Goal: Ask a question

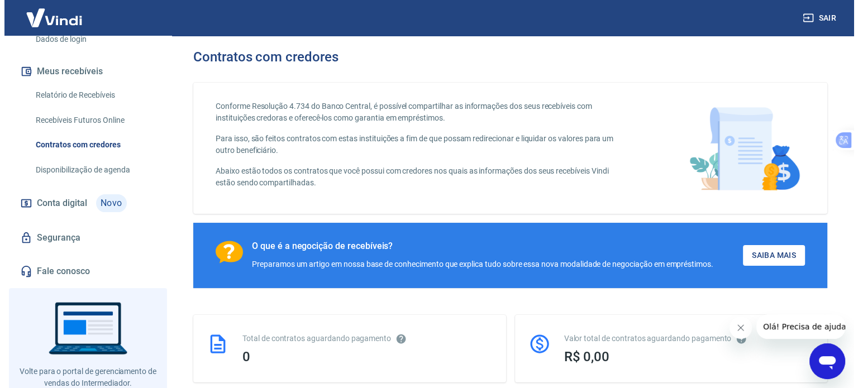
scroll to position [201, 0]
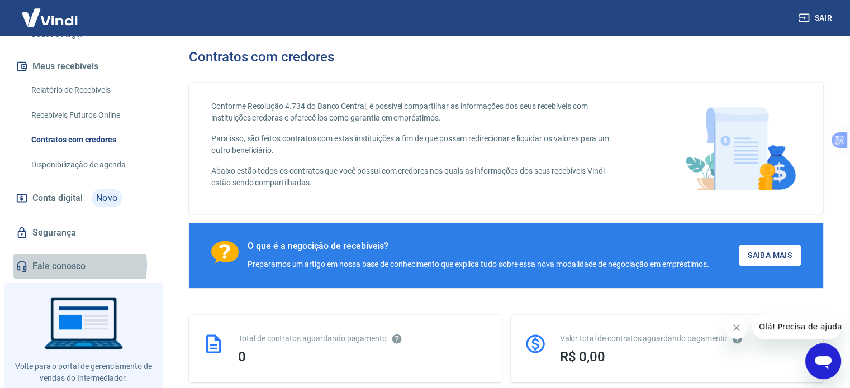
click at [72, 265] on link "Fale conosco" at bounding box center [83, 266] width 140 height 25
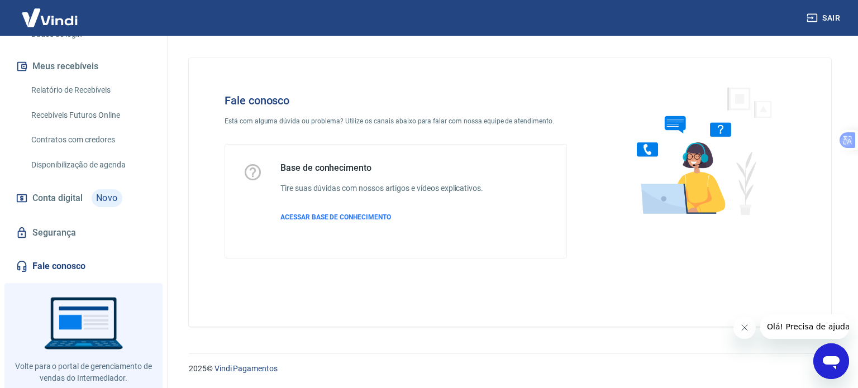
click at [828, 359] on icon "Abrir janela de mensagens" at bounding box center [831, 362] width 17 height 13
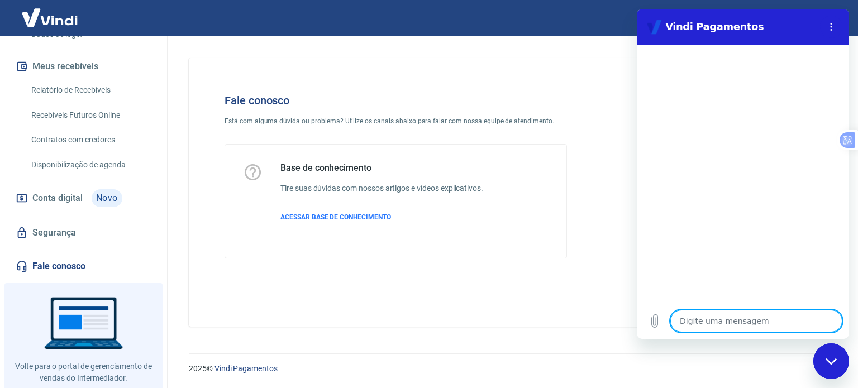
click at [754, 323] on textarea at bounding box center [756, 321] width 172 height 22
type textarea "O"
type textarea "x"
type textarea "Ol"
type textarea "x"
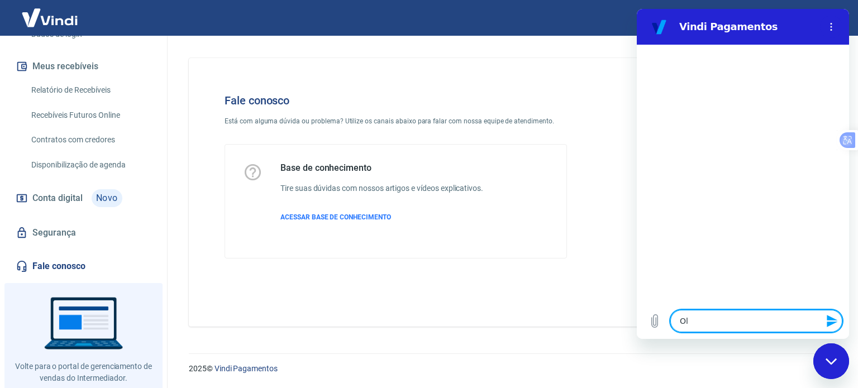
type textarea "[PERSON_NAME]"
type textarea "x"
type textarea "[PERSON_NAME]."
type textarea "x"
type textarea "[PERSON_NAME]."
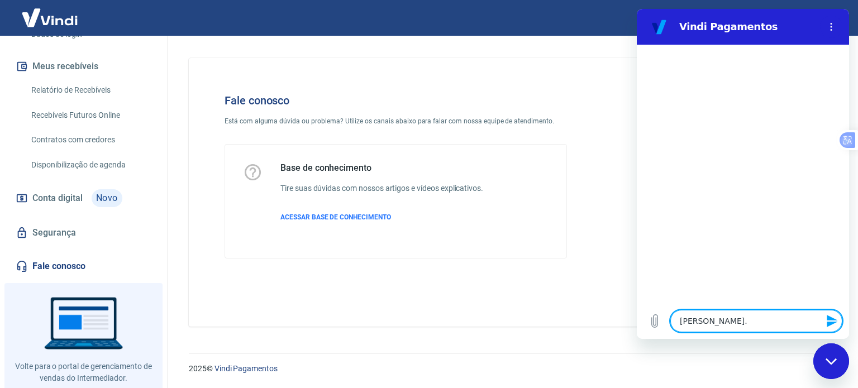
type textarea "x"
type textarea "[PERSON_NAME]. O"
type textarea "x"
type textarea "[PERSON_NAME]. O"
type textarea "x"
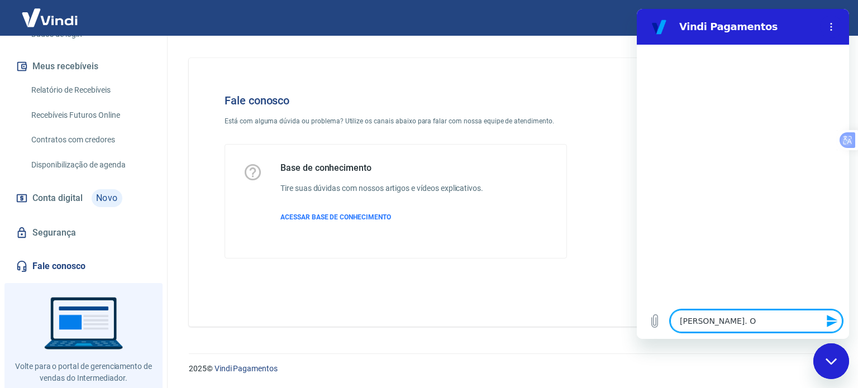
type textarea "[PERSON_NAME]. O c"
type textarea "x"
type textarea "[PERSON_NAME]. O cl"
type textarea "x"
type textarea "[PERSON_NAME]. O cli"
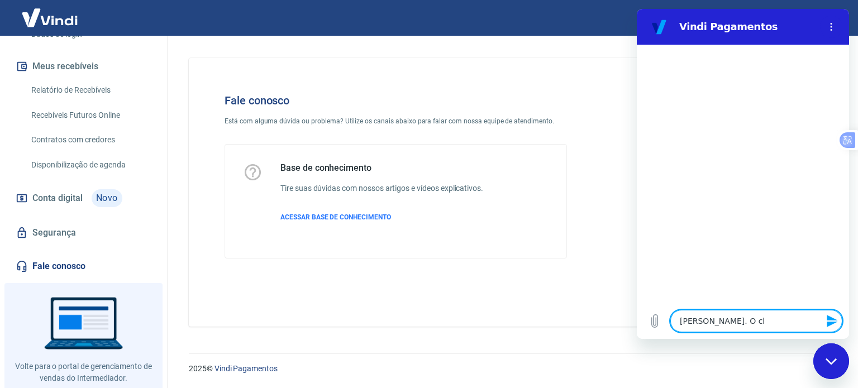
type textarea "x"
type textarea "[PERSON_NAME]. O clie"
type textarea "x"
type textarea "[PERSON_NAME]. O clien"
type textarea "x"
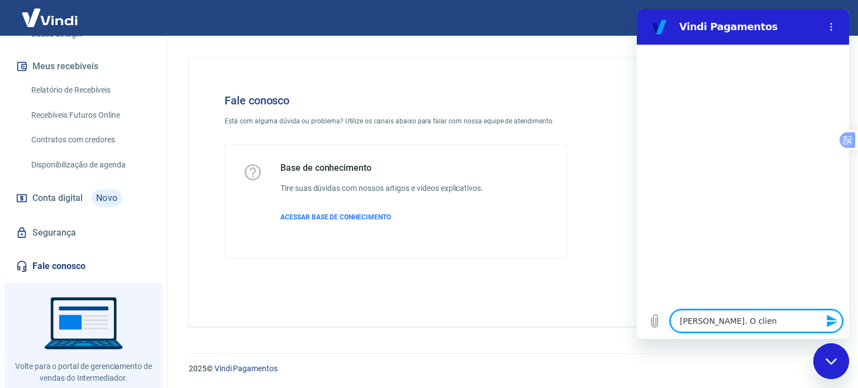
type textarea "[PERSON_NAME]. O client"
type textarea "x"
type textarea "[PERSON_NAME]. O cliente"
type textarea "x"
type textarea "[PERSON_NAME]. O cliente"
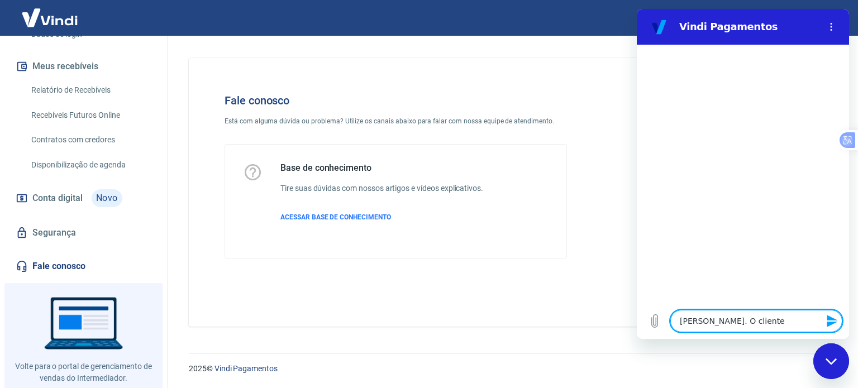
type textarea "x"
type textarea "[PERSON_NAME]. O cliente d"
type textarea "x"
type textarea "[PERSON_NAME]. O cliente do"
type textarea "x"
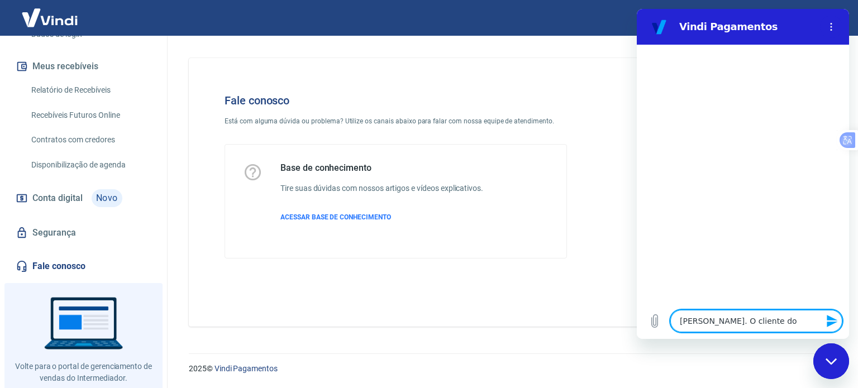
type textarea "[PERSON_NAME]. O cliente do"
type textarea "x"
type textarea "[PERSON_NAME]. O cliente do p"
type textarea "x"
type textarea "[PERSON_NAME]. O cliente do pe"
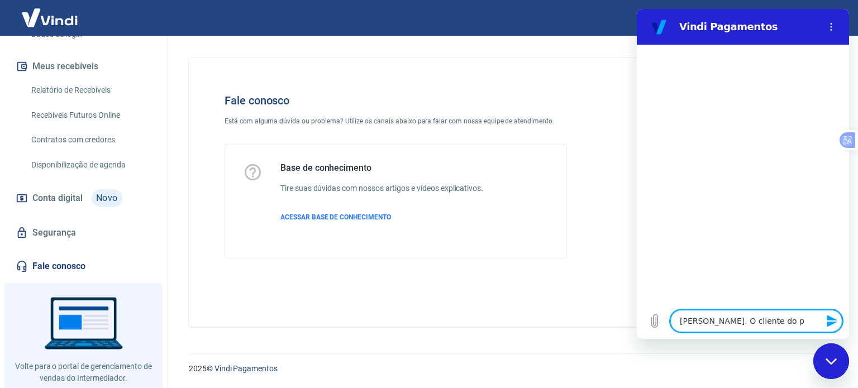
type textarea "x"
type textarea "[PERSON_NAME]. O cliente do ped"
type textarea "x"
type textarea "[PERSON_NAME]. O cliente do pedi"
type textarea "x"
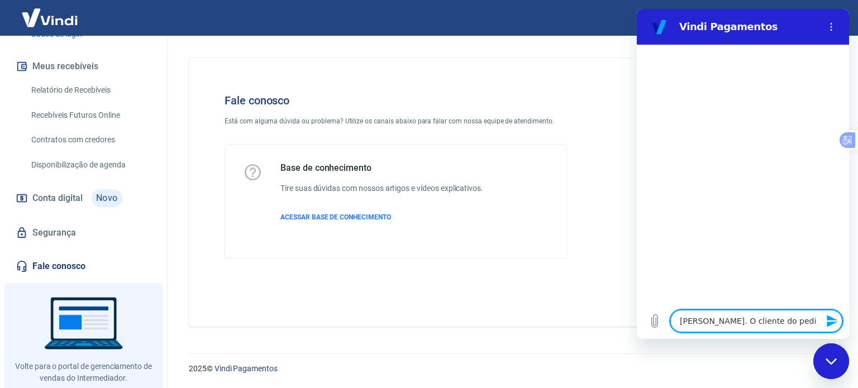
type textarea "[PERSON_NAME]. O cliente do pedid"
type textarea "x"
type textarea "[PERSON_NAME]. O cliente do pedido"
type textarea "x"
type textarea "[PERSON_NAME]. O cliente do pedido"
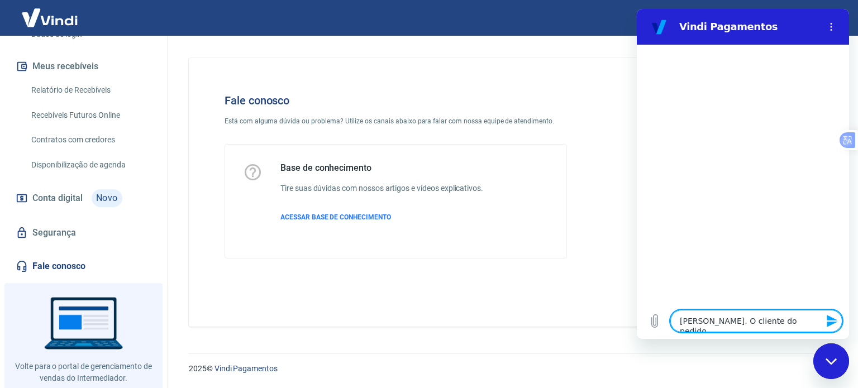
type textarea "x"
type textarea "[PERSON_NAME]. O cliente do pedido #"
type textarea "x"
type textarea "[PERSON_NAME]. O cliente do pedido #3"
type textarea "x"
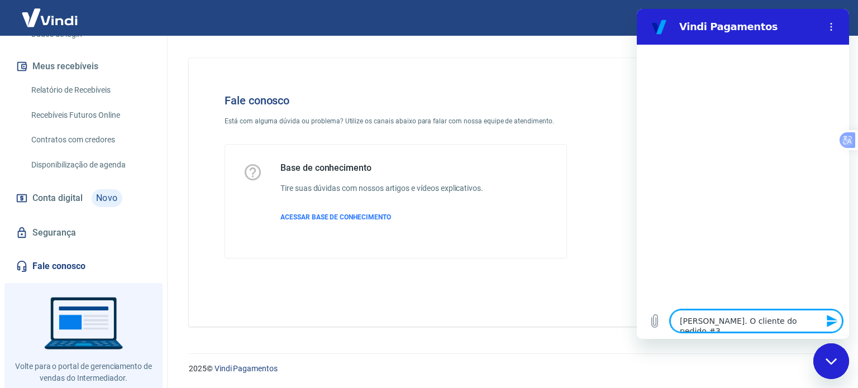
type textarea "[PERSON_NAME]. O cliente do pedido #33"
type textarea "x"
type textarea "[PERSON_NAME]. O cliente do pedido #331"
type textarea "x"
type textarea "[PERSON_NAME]. O cliente do pedido #331"
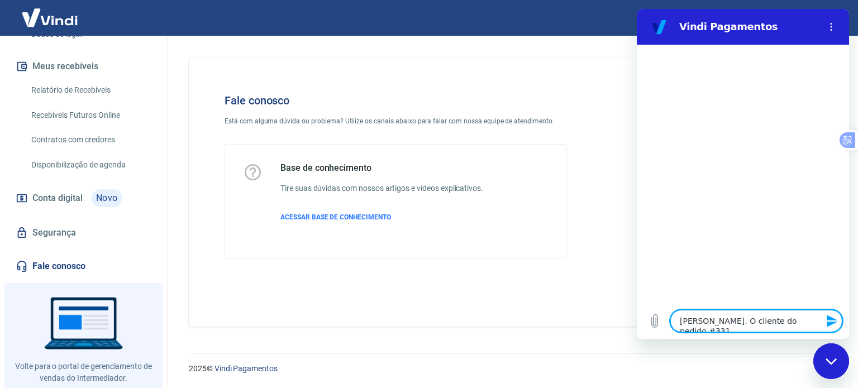
type textarea "x"
type textarea "[PERSON_NAME]. O cliente do pedido #331 d"
type textarea "x"
type textarea "[PERSON_NAME]. O cliente do pedido #331 di"
type textarea "x"
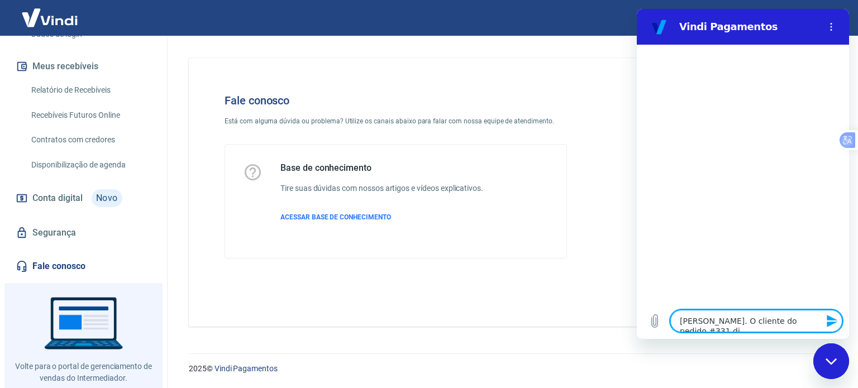
type textarea "[PERSON_NAME]. O cliente do pedido #331 dia"
type textarea "x"
type textarea "[PERSON_NAME]. O cliente do pedido #331 dia"
type textarea "x"
type textarea "[PERSON_NAME]. O cliente do pedido #331 dia 1"
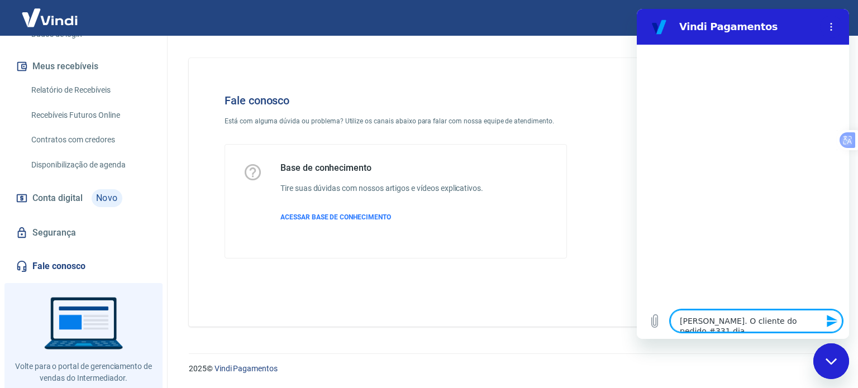
type textarea "x"
type textarea "[PERSON_NAME]. O cliente do pedido #331 dia 12"
type textarea "x"
type textarea "[PERSON_NAME]. O cliente do pedido #331 dia 12/"
type textarea "x"
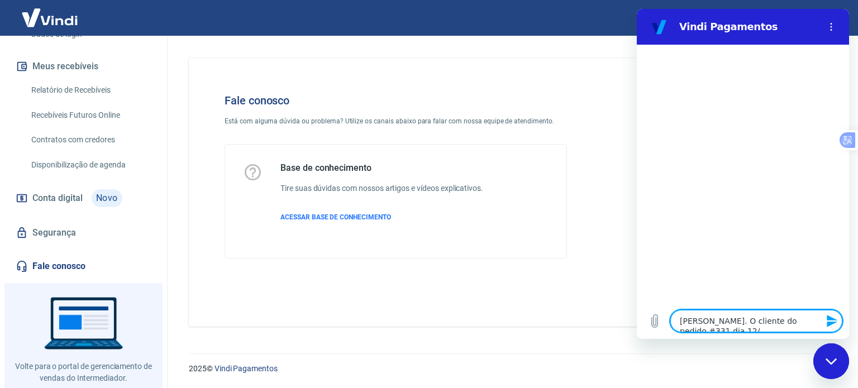
type textarea "[PERSON_NAME]. O cliente do pedido #331 dia 12/0"
type textarea "x"
type textarea "[PERSON_NAME]. O cliente do pedido #331 dia 12/09"
type textarea "x"
type textarea "[PERSON_NAME]. O cliente do pedido #331 dia 12/09/"
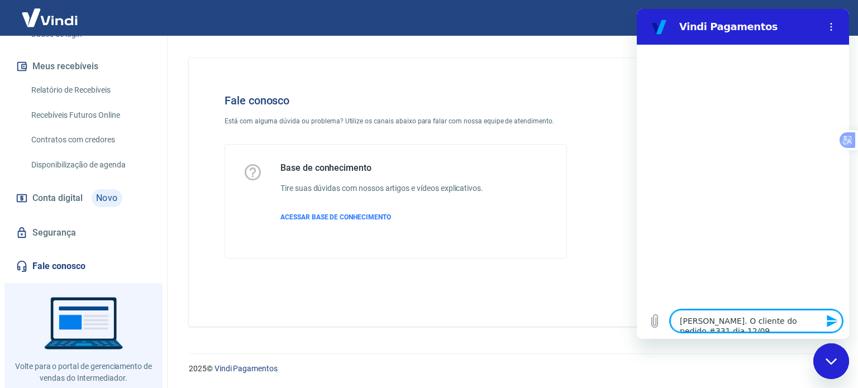
type textarea "x"
type textarea "[PERSON_NAME]. O cliente do pedido #331 dia [DATE]"
type textarea "x"
type textarea "[PERSON_NAME]. O cliente do pedido #331 dia [DATE]"
type textarea "x"
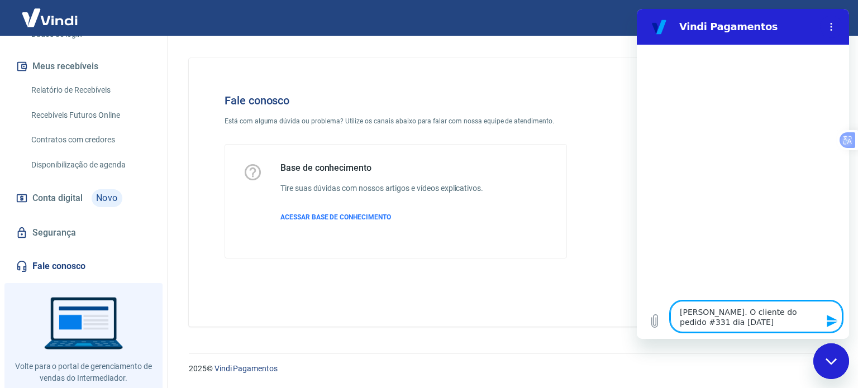
type textarea "[PERSON_NAME]. O cliente do pedido #331 dia [DATE]"
type textarea "x"
type textarea "[PERSON_NAME]. O cliente do pedido #331 dia [DATE] a"
type textarea "x"
type textarea "[PERSON_NAME]. O cliente do pedido #331 dia [DATE] as"
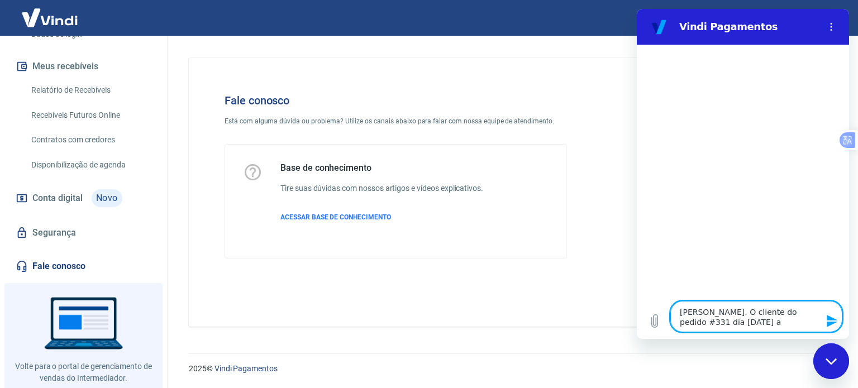
type textarea "x"
type textarea "[PERSON_NAME]. O cliente do pedido #331 dia [DATE] as"
type textarea "x"
type textarea "[PERSON_NAME]. O cliente do pedido #331 dia [DATE] as 1"
type textarea "x"
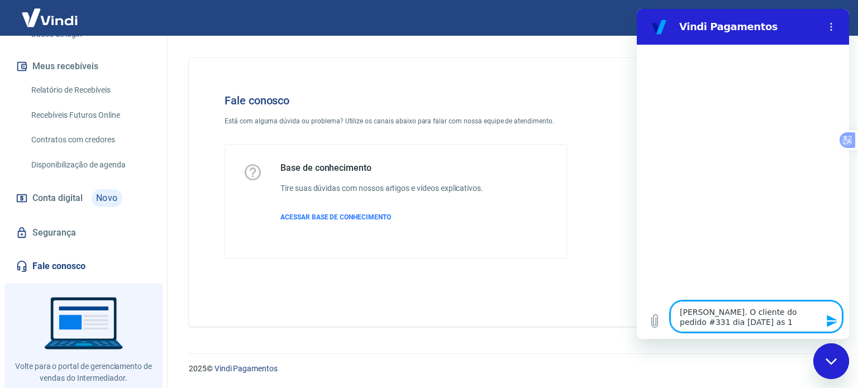
type textarea "[PERSON_NAME]. O cliente do pedido #331 dia [DATE] as 12"
type textarea "x"
type textarea "[PERSON_NAME]. O cliente do pedido #331 dia [DATE] as 12:"
type textarea "x"
type textarea "[PERSON_NAME]. O cliente do pedido #331 dia [DATE] as 12:3"
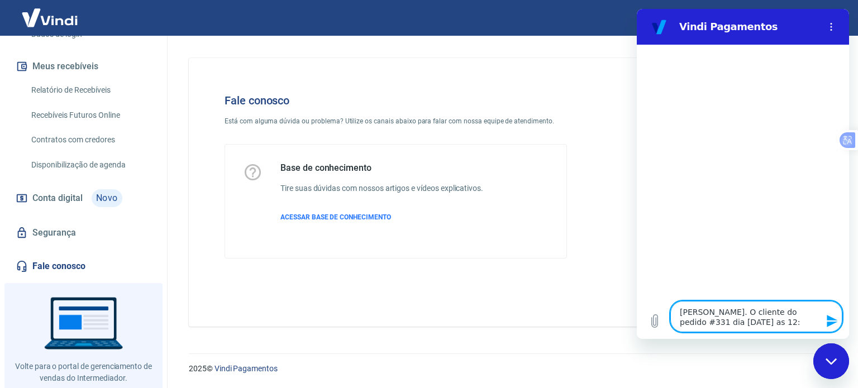
type textarea "x"
type textarea "[PERSON_NAME]. O cliente do pedido #331 dia [DATE] 12:31"
type textarea "x"
type textarea "[PERSON_NAME]. O cliente do pedido #331 dia [DATE] 12:31"
type textarea "x"
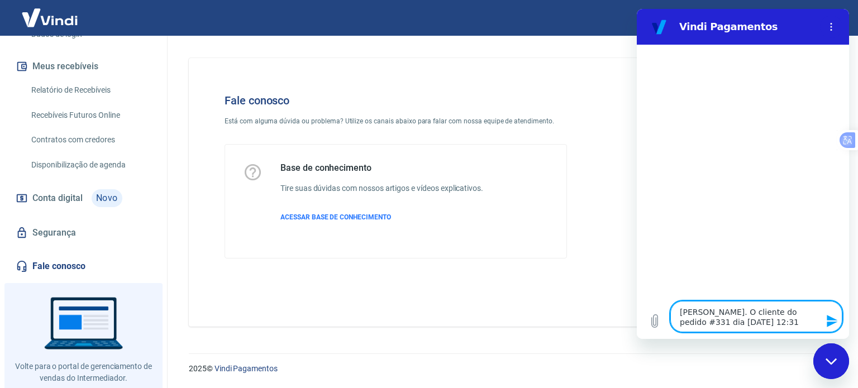
type textarea "[PERSON_NAME]. O cliente do pedido #331 dia [DATE] 12:31 e"
type textarea "x"
type textarea "[PERSON_NAME]. O cliente do pedido #331 dia [DATE] 12:31 es"
type textarea "x"
type textarea "[PERSON_NAME]. O cliente do pedido #331 dia [DATE] as 12:31 est"
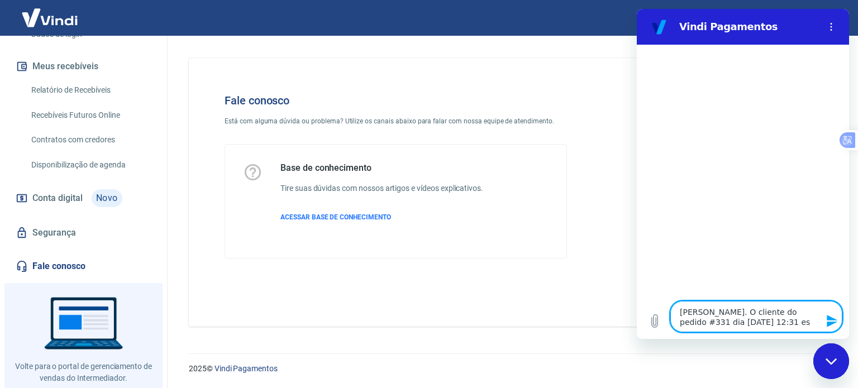
type textarea "x"
type textarea "[PERSON_NAME]. O cliente do pedido #331 dia [DATE] 12:31 esta"
type textarea "x"
type textarea "[PERSON_NAME]. O cliente do pedido #331 dia [DATE] 12:31 esta"
type textarea "x"
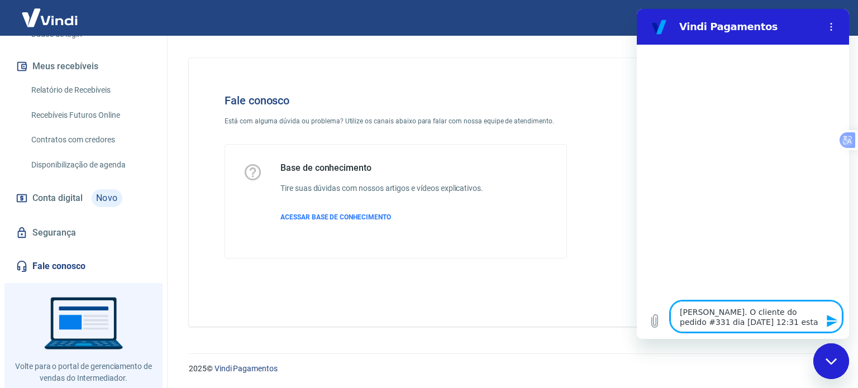
type textarea "[PERSON_NAME]. O cliente do pedido #331 dia [DATE] 12:31 esta"
type textarea "x"
type textarea "[PERSON_NAME]. O cliente do pedido #331 dia [DATE] as 12:31 est"
type textarea "x"
type textarea "[PERSON_NAME]. O cliente do pedido #331 dia [DATE] 12:31 es"
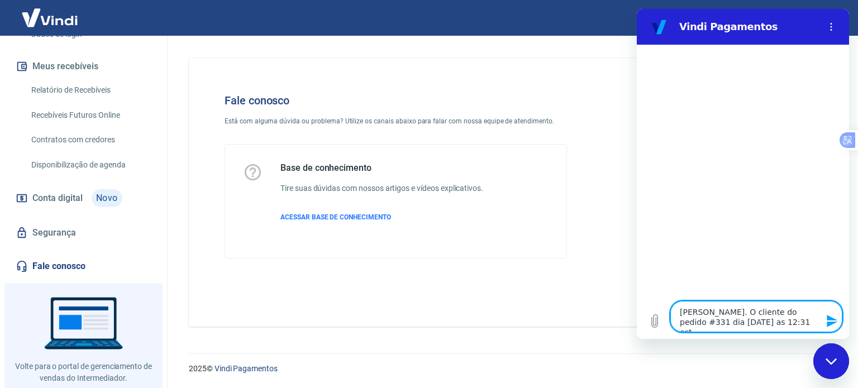
type textarea "x"
type textarea "[PERSON_NAME]. O cliente do pedido #331 dia [DATE] 12:31 e"
type textarea "x"
type textarea "[PERSON_NAME]. O cliente do pedido #331 dia [DATE] 12:31"
type textarea "x"
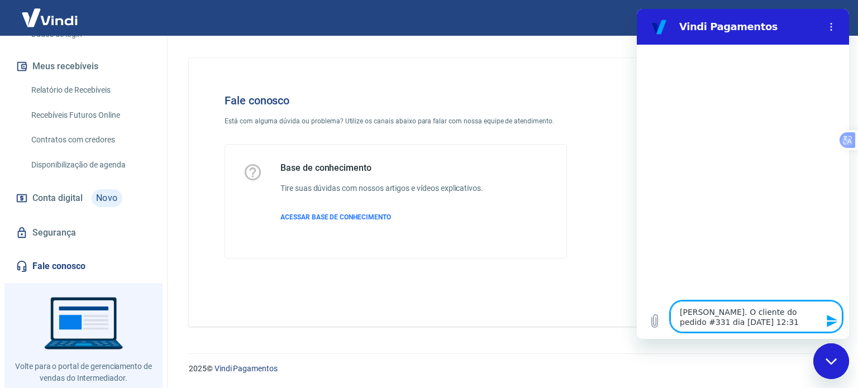
type textarea "[PERSON_NAME]. O cliente do pedido #331 dia [DATE] 12:31 n"
type textarea "x"
type textarea "[PERSON_NAME]. O cliente do pedido #331 dia [DATE] 12:31 no"
type textarea "x"
type textarea "[PERSON_NAME]. O cliente do pedido #331 dia [DATE] 12:31 n"
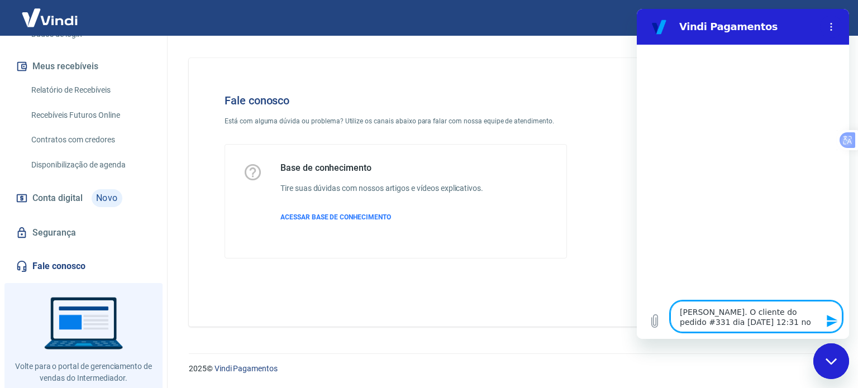
type textarea "x"
type textarea "[PERSON_NAME]. O cliente do pedido #331 dia [DATE] 12:31"
type textarea "x"
type textarea "[PERSON_NAME]. O cliente do pedido #331 dia [DATE] 12:31 e"
type textarea "x"
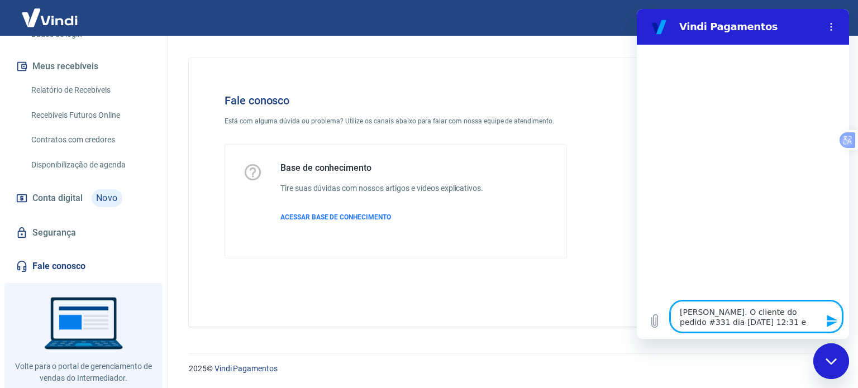
type textarea "[PERSON_NAME]. O cliente do pedido #331 dia [DATE] 12:31 es"
type textarea "x"
type textarea "[PERSON_NAME]. O cliente do pedido #331 dia [DATE] as 12:31 est"
type textarea "x"
type textarea "[PERSON_NAME]. O cliente do pedido #331 dia [DATE] 12:31 está"
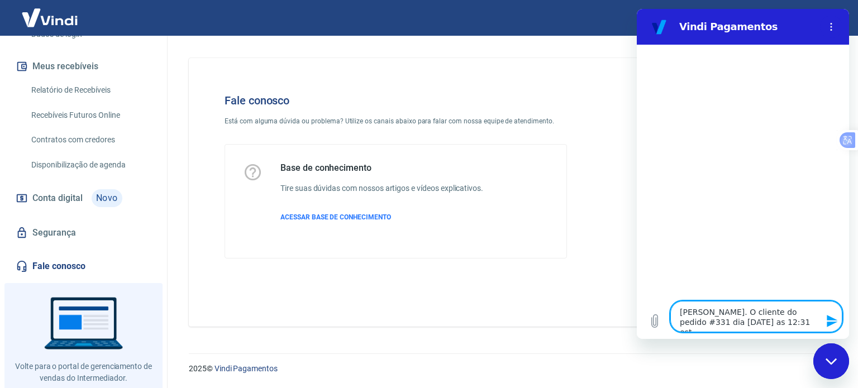
type textarea "x"
type textarea "[PERSON_NAME]. O cliente do pedido #331 dia [DATE] 12:31 está"
type textarea "x"
type textarea "[PERSON_NAME]. O cliente do pedido #331 dia [DATE] 12:31 está r"
type textarea "x"
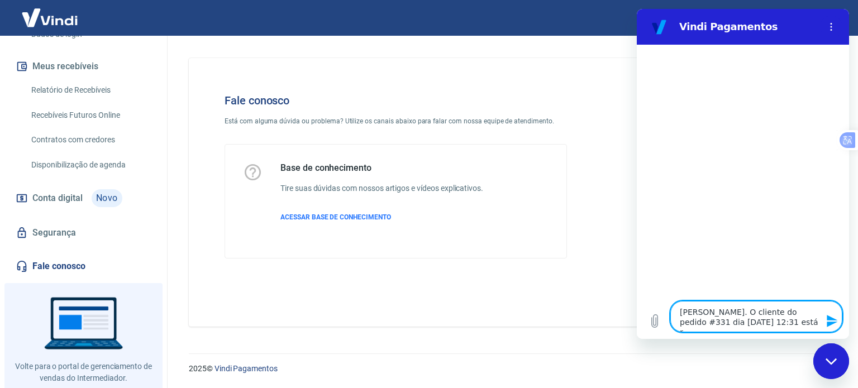
type textarea "[PERSON_NAME]. O cliente do pedido #331 dia [DATE] 12:31 está re"
type textarea "x"
type textarea "[PERSON_NAME]. O cliente do pedido #331 dia [DATE] 12:31 está rec"
type textarea "x"
type textarea "[PERSON_NAME]. O cliente do pedido #331 dia [DATE] 12:31 está recl"
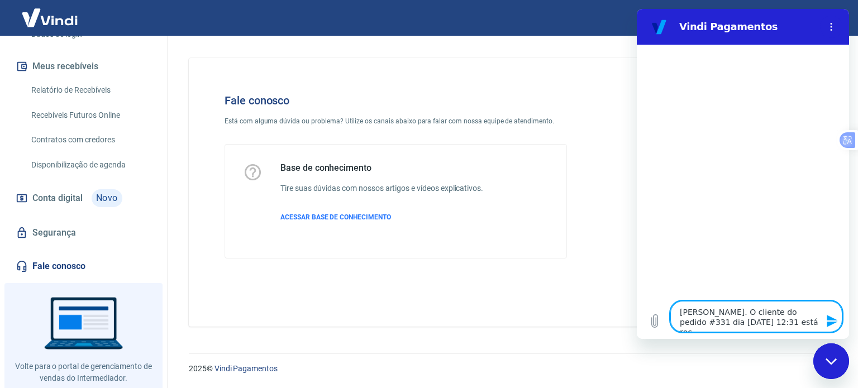
type textarea "x"
type textarea "[PERSON_NAME]. O cliente do pedido #331 dia [DATE] 12:31 está recla"
type textarea "x"
type textarea "[PERSON_NAME]. O cliente do pedido #331 dia [DATE] 12:31 está reclam"
type textarea "x"
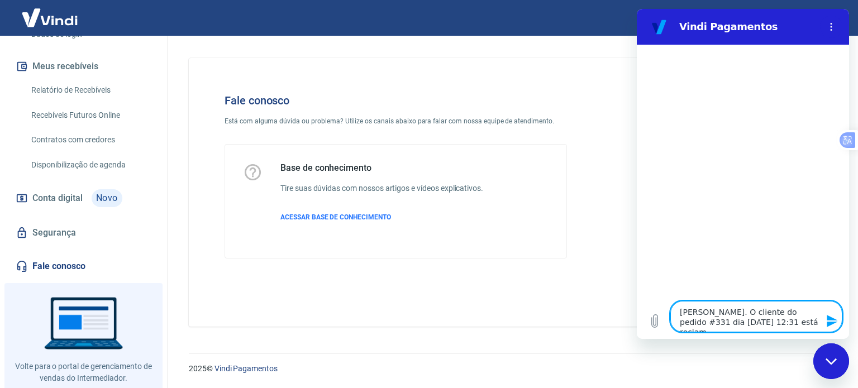
type textarea "[PERSON_NAME]. O cliente do pedido #331 dia [DATE] 12:31 está reclama"
type textarea "x"
type textarea "[PERSON_NAME]. O cliente do pedido #331 dia [DATE] 12:31 está reclaman"
type textarea "x"
type textarea "[PERSON_NAME]. O cliente do pedido #331 dia [DATE] 12:31 está reclamand"
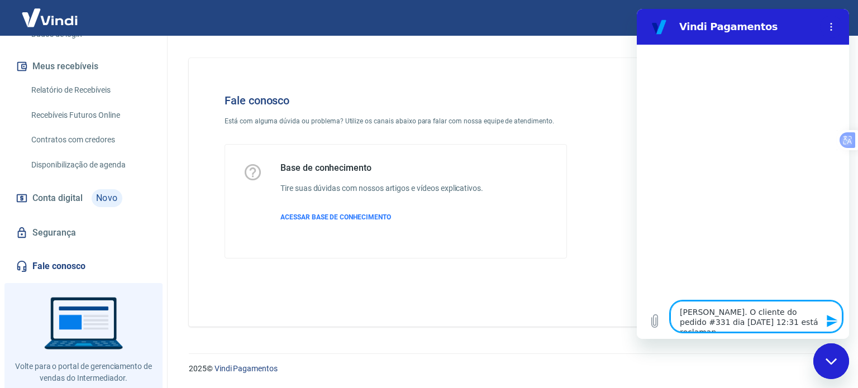
type textarea "x"
type textarea "[PERSON_NAME]. O cliente do pedido #331 dia [DATE] 12:31 está reclamando"
type textarea "x"
type textarea "[PERSON_NAME]. O cliente do pedido #331 dia [DATE] 12:31 está reclamando"
type textarea "x"
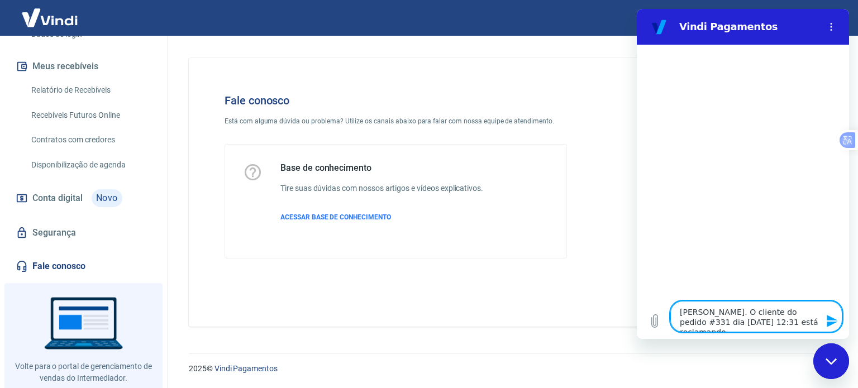
type textarea "[PERSON_NAME]. O cliente do pedido #331 dia [DATE] 12:31 está reclamando d"
type textarea "x"
type textarea "[PERSON_NAME]. O cliente do pedido #331 dia [DATE] 12:31 está reclamando de"
type textarea "x"
type textarea "[PERSON_NAME]. O cliente do pedido #331 dia [DATE] 12:31 está reclamando de"
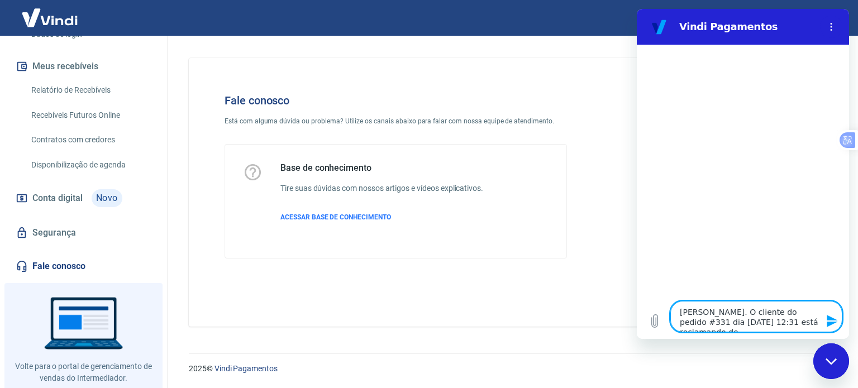
type textarea "x"
type textarea "[PERSON_NAME]. O cliente do pedido #331 dia [DATE] 12:31 está reclamando de c"
type textarea "x"
type textarea "[PERSON_NAME]. O cliente do pedido #331 dia [DATE] 12:31 está reclamando de co"
type textarea "x"
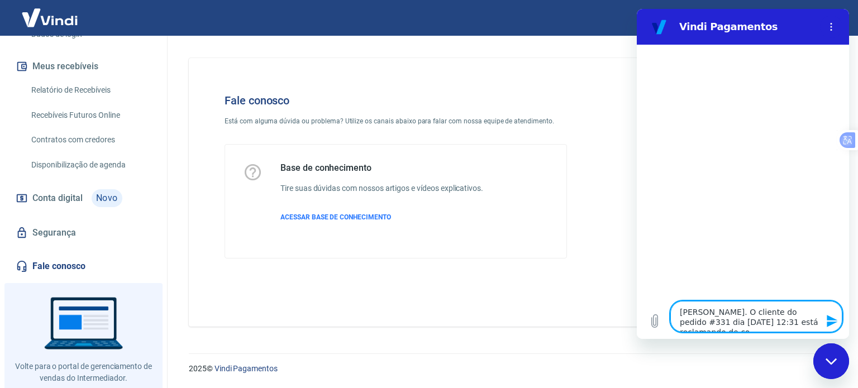
type textarea "[PERSON_NAME]. O cliente do pedido #331 dia [DATE] 12:31 está reclamando de cob"
type textarea "x"
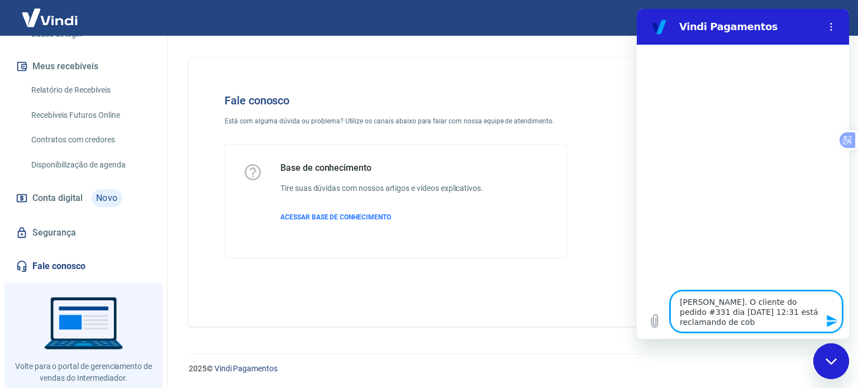
type textarea "[PERSON_NAME]. O cliente do pedido #331 dia [DATE] 12:31 está reclamando de cobr"
type textarea "x"
type textarea "[PERSON_NAME]. O cliente do pedido #331 dia [DATE] 12:31 está reclamando de cob…"
type textarea "x"
type textarea "[PERSON_NAME]. O cliente do pedido #331 dia [DATE] 12:31 está reclamando de cob…"
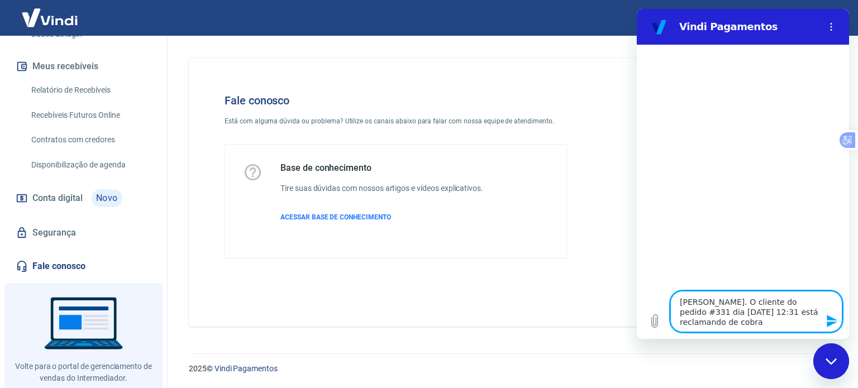
type textarea "x"
type textarea "[PERSON_NAME]. O cliente do pedido #331 dia [DATE] 12:31 está reclamando de cob…"
type textarea "x"
type textarea "[PERSON_NAME]. O cliente do pedido #331 dia [DATE] 12:31 está reclamando de cob…"
type textarea "x"
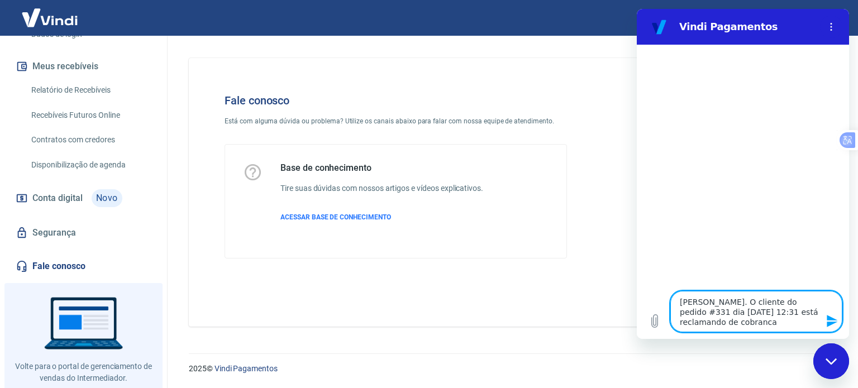
type textarea "[PERSON_NAME]. O cliente do pedido #331 dia [DATE] 12:31 está reclamando de cob…"
type textarea "x"
type textarea "[PERSON_NAME]. O cliente do pedido #331 dia [DATE] 12:31 está reclamando de cob…"
type textarea "x"
type textarea "[PERSON_NAME]. O cliente do pedido #331 dia [DATE] 12:31 está reclamando de cob…"
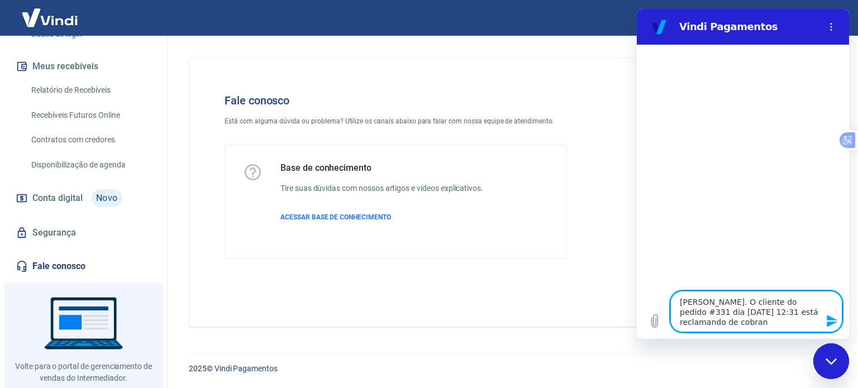
type textarea "x"
type textarea "[PERSON_NAME]. O cliente do pedido #331 dia [DATE] 12:31 está reclamando de cob…"
type textarea "x"
type textarea "[PERSON_NAME]. O cliente do pedido #331 dia [DATE] 12:31 está reclamando de cob…"
type textarea "x"
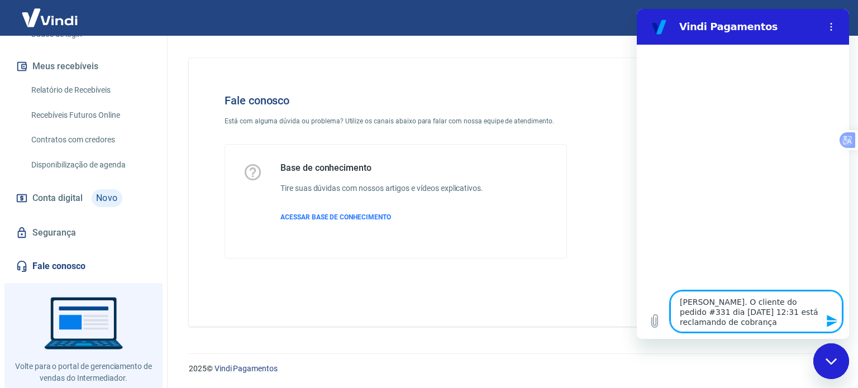
type textarea "[PERSON_NAME]. O cliente do pedido #331 dia [DATE] 12:31 está reclamando de cob…"
type textarea "x"
type textarea "[PERSON_NAME]. O cliente do pedido #331 dia [DATE] 12:31 está reclamando de cob…"
type textarea "x"
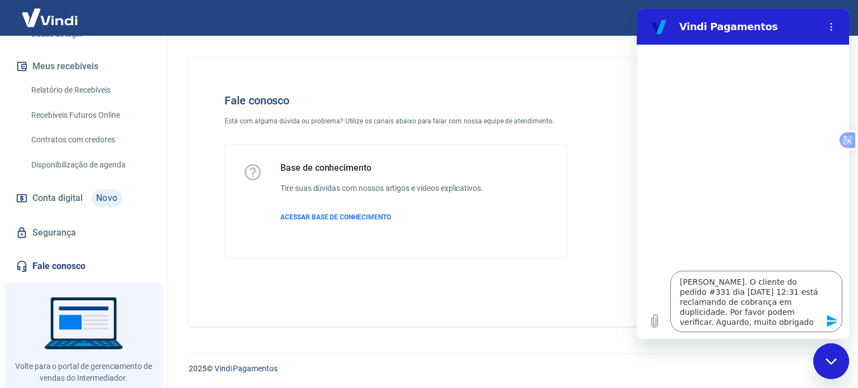
click at [828, 322] on icon "Enviar mensagem" at bounding box center [832, 321] width 11 height 12
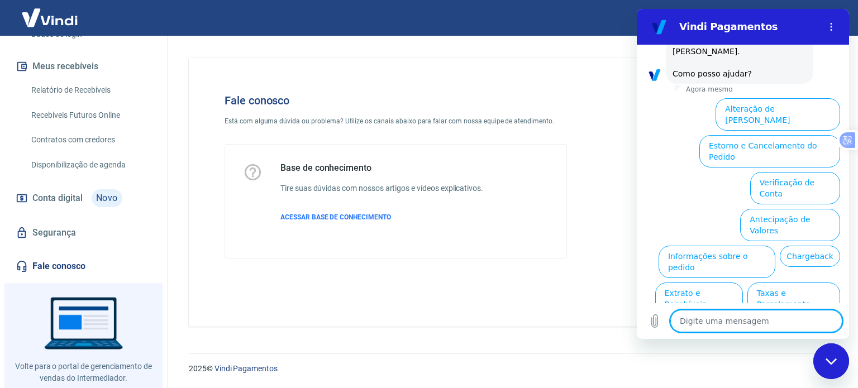
scroll to position [130, 0]
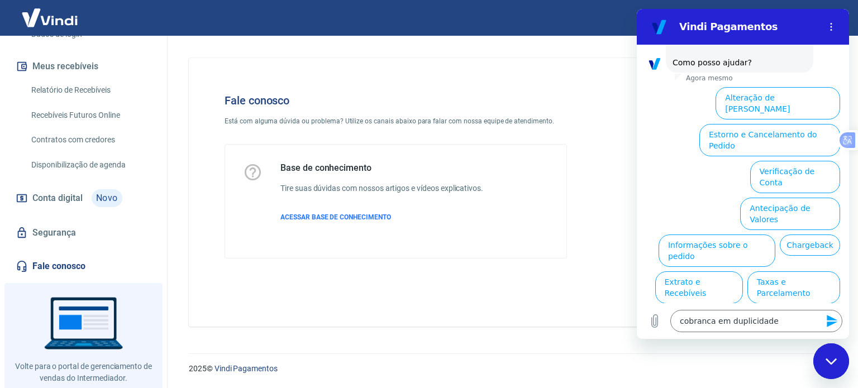
click at [832, 323] on icon "Enviar mensagem" at bounding box center [832, 321] width 11 height 12
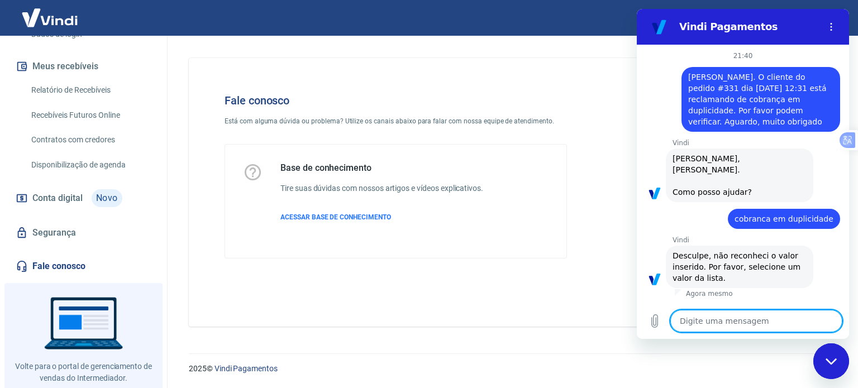
click at [793, 322] on textarea at bounding box center [756, 321] width 172 height 22
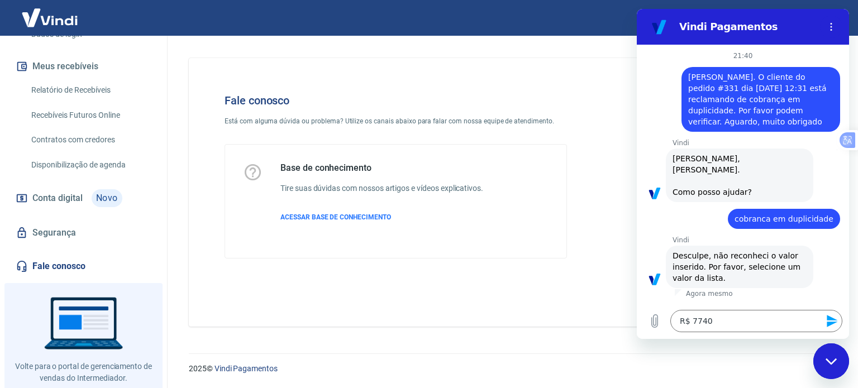
click at [826, 322] on icon "Enviar mensagem" at bounding box center [832, 320] width 13 height 13
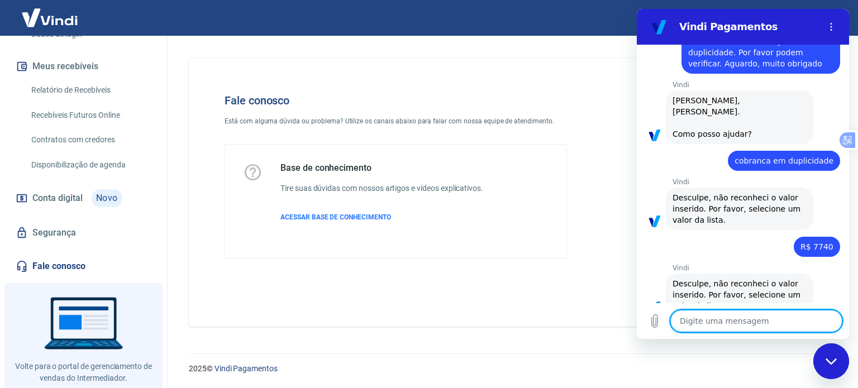
scroll to position [72, 0]
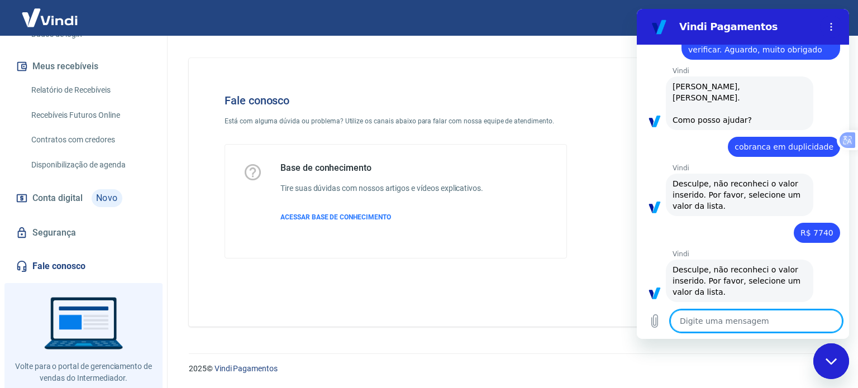
click at [755, 328] on textarea at bounding box center [756, 321] width 172 height 22
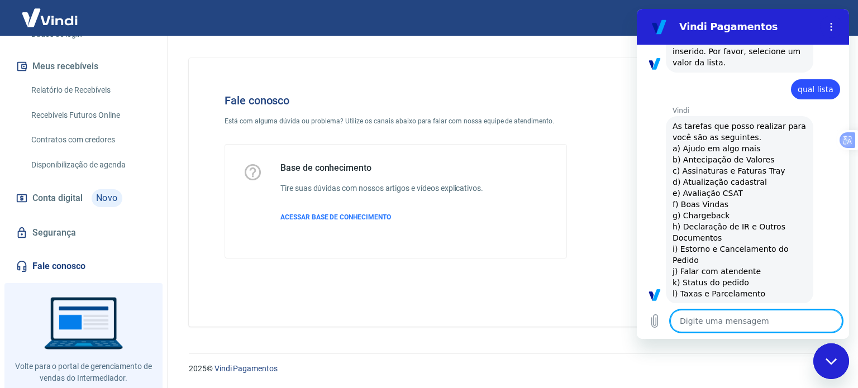
scroll to position [304, 0]
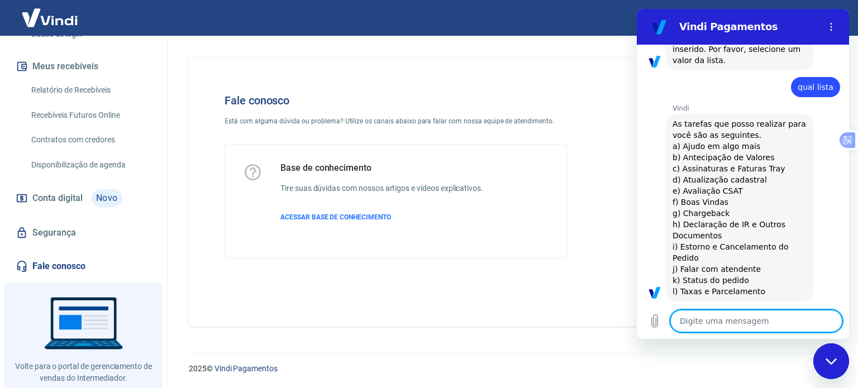
click at [755, 328] on textarea at bounding box center [756, 321] width 172 height 22
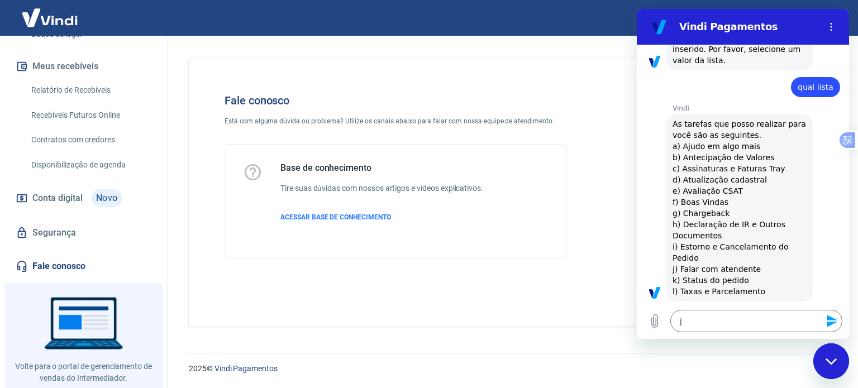
click at [835, 319] on icon "Enviar mensagem" at bounding box center [832, 321] width 11 height 12
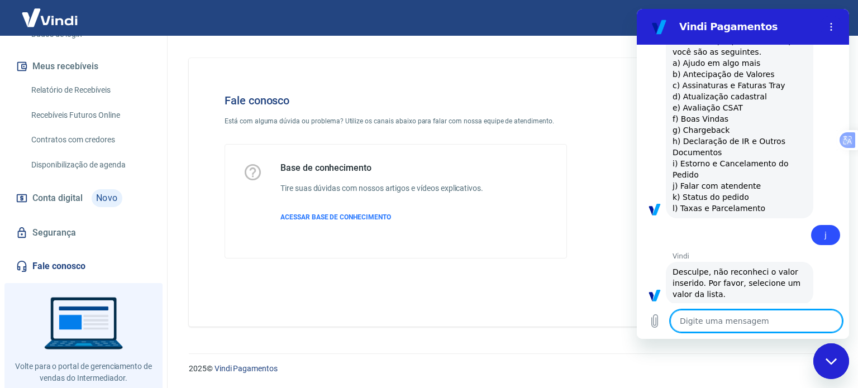
scroll to position [389, 0]
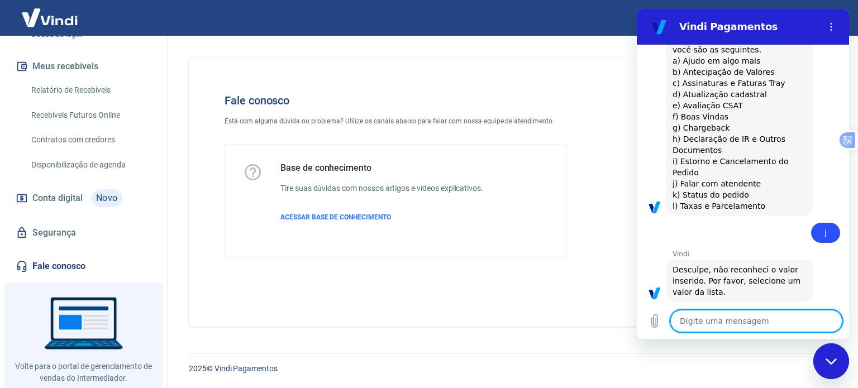
click at [765, 311] on textarea at bounding box center [756, 321] width 172 height 22
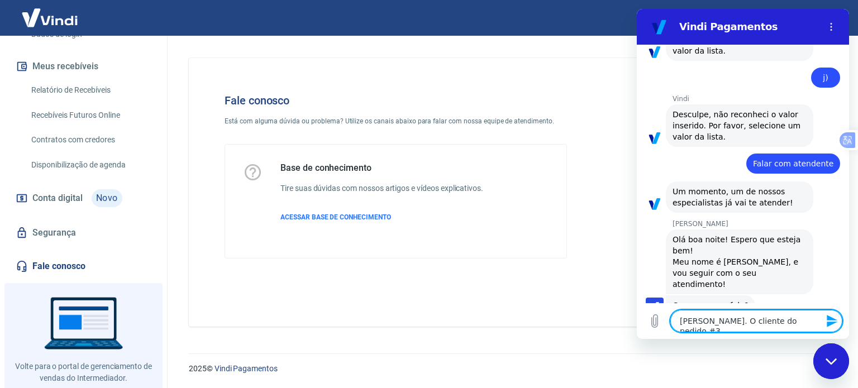
scroll to position [633, 0]
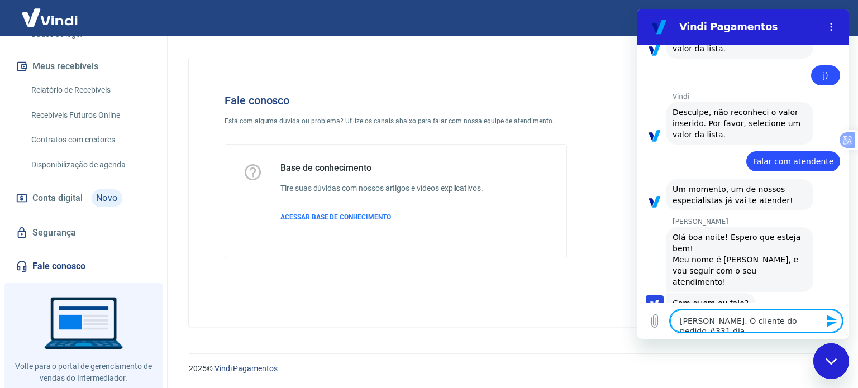
click at [742, 292] on div "[PERSON_NAME] diz: Com quem eu falo?" at bounding box center [747, 302] width 203 height 21
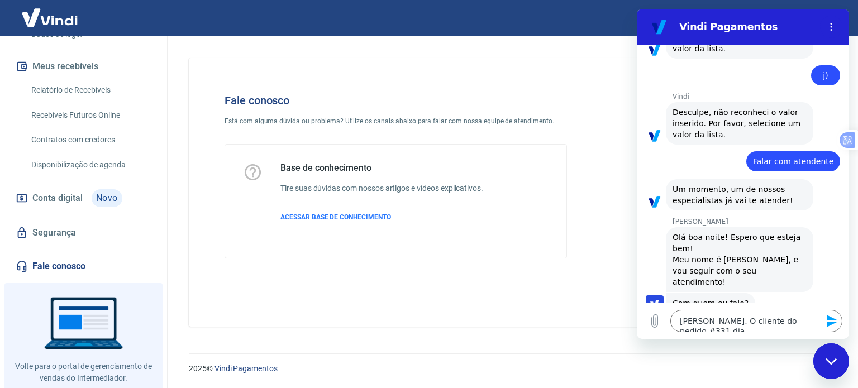
click at [829, 323] on icon "Enviar mensagem" at bounding box center [832, 321] width 11 height 12
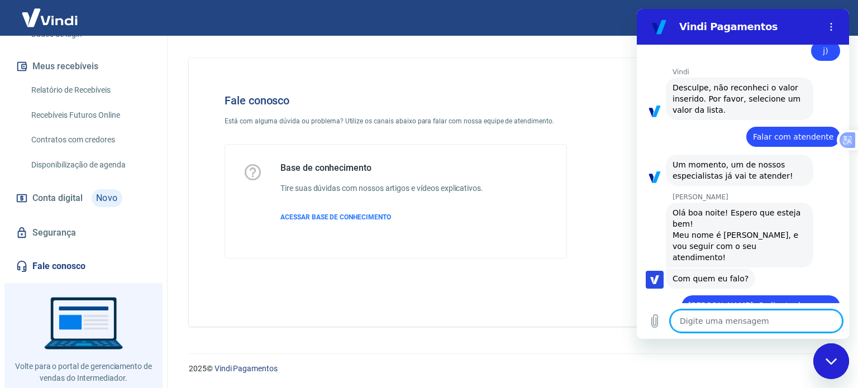
scroll to position [660, 0]
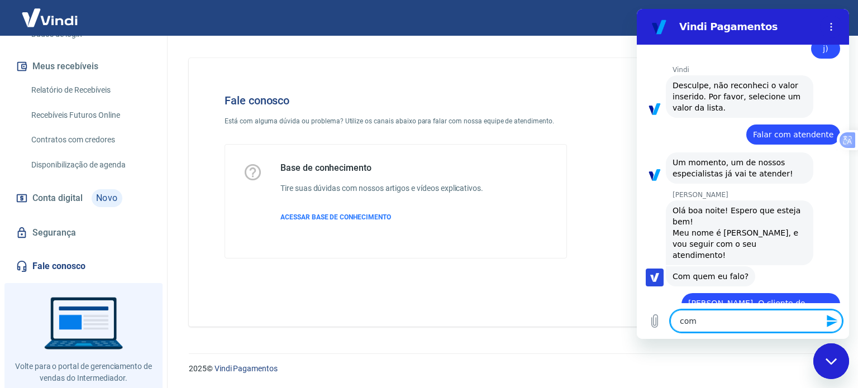
click at [780, 314] on textarea "com" at bounding box center [756, 321] width 172 height 22
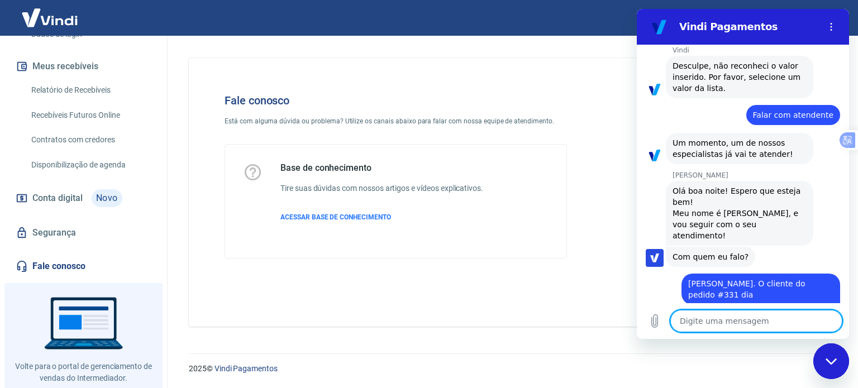
scroll to position [681, 0]
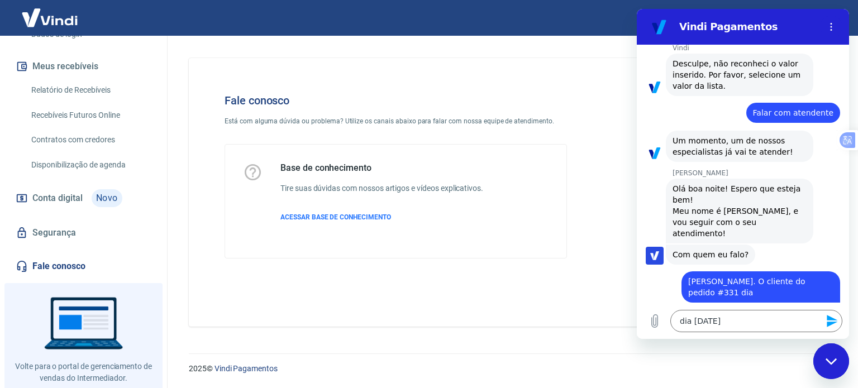
click at [773, 303] on div "diz: [PERSON_NAME]" at bounding box center [738, 313] width 203 height 21
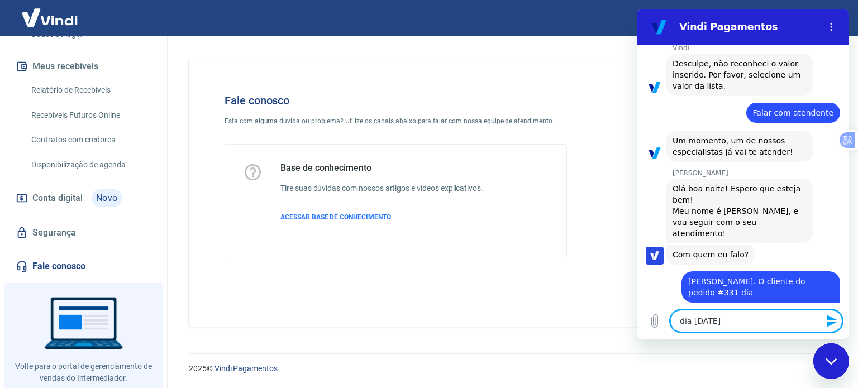
click at [759, 325] on textarea "dia [DATE]" at bounding box center [756, 321] width 172 height 22
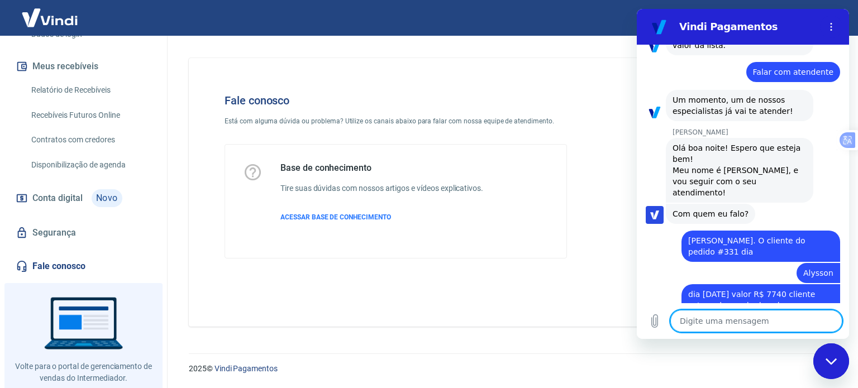
scroll to position [725, 0]
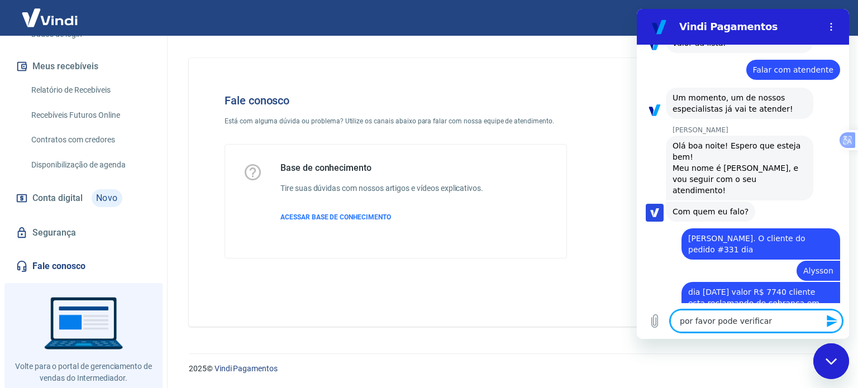
click at [760, 321] on textarea "por favor pode verificar" at bounding box center [756, 321] width 172 height 22
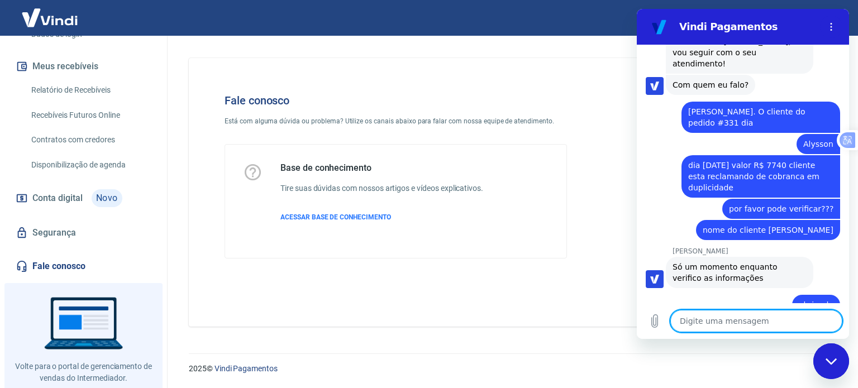
scroll to position [854, 0]
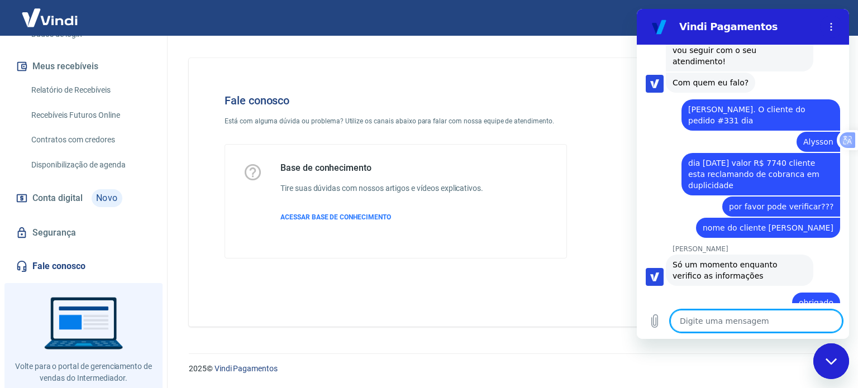
click at [756, 323] on textarea at bounding box center [756, 321] width 172 height 22
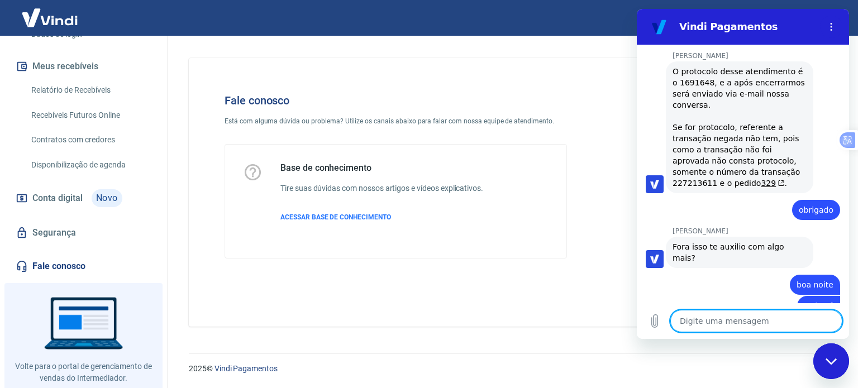
scroll to position [1399, 0]
